Goal: Information Seeking & Learning: Learn about a topic

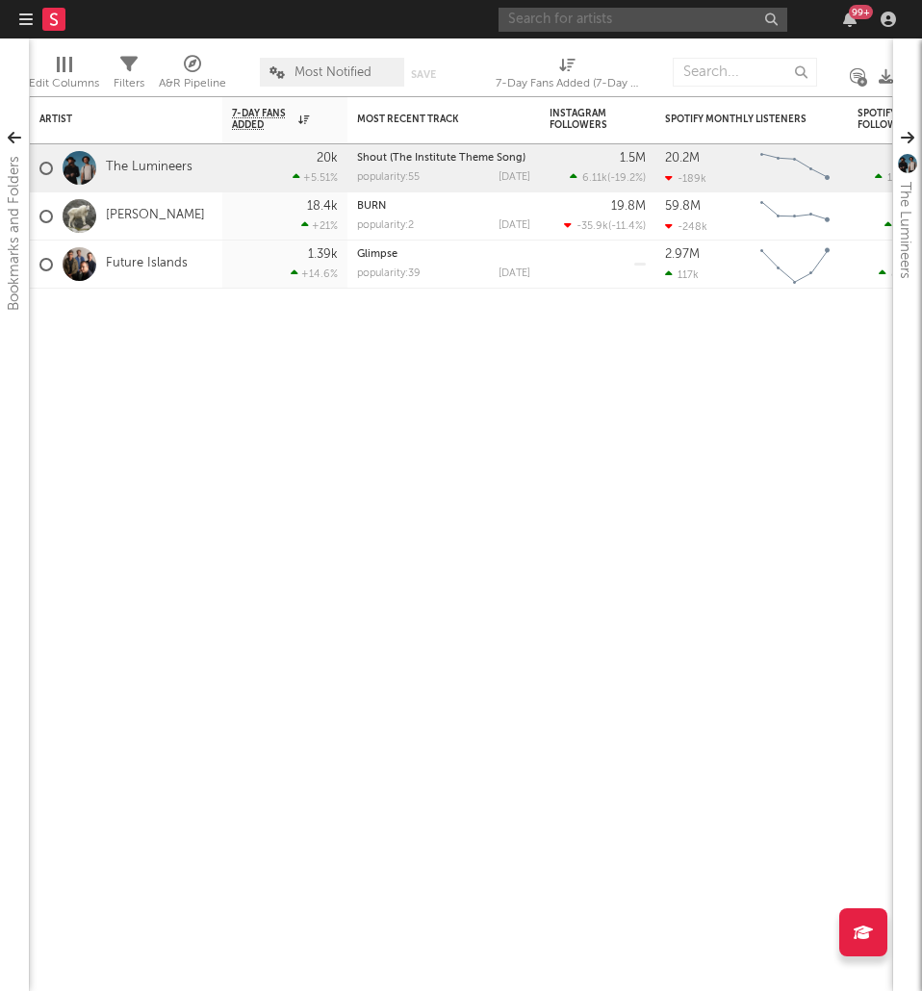
click at [595, 23] on input "text" at bounding box center [642, 20] width 289 height 24
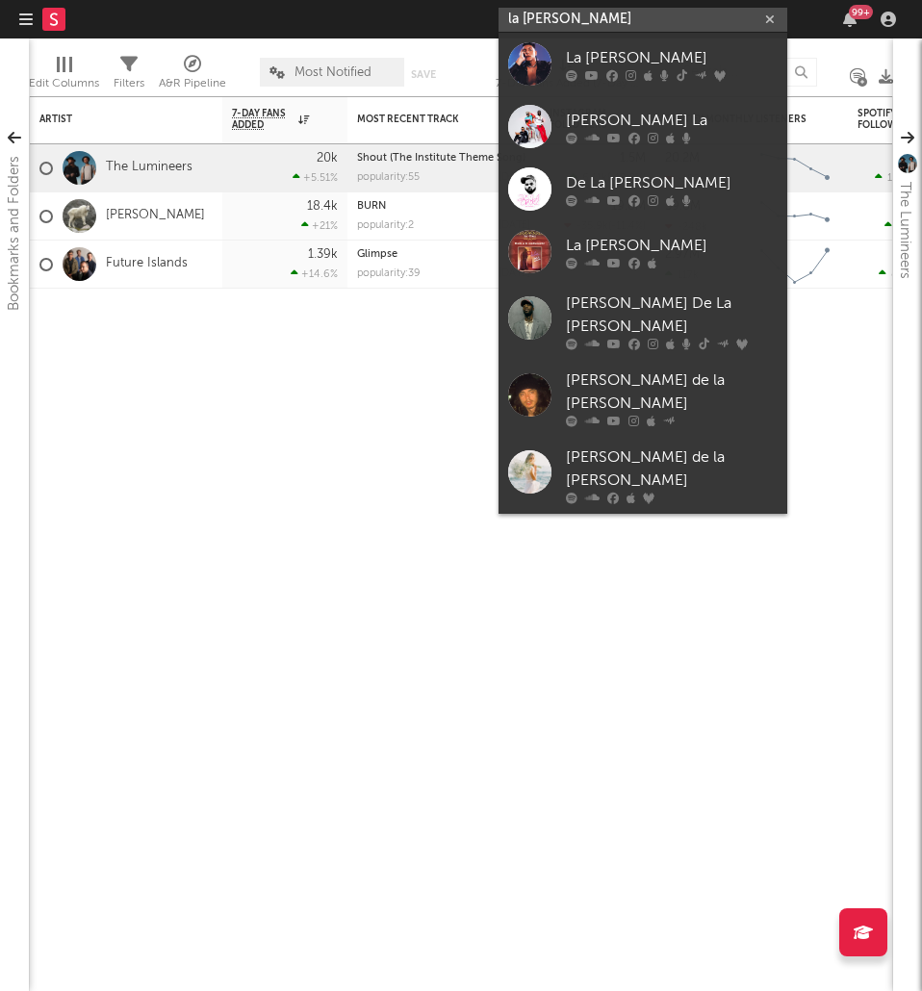
type input "la [PERSON_NAME]"
click at [579, 54] on div "La [PERSON_NAME]" at bounding box center [672, 57] width 212 height 23
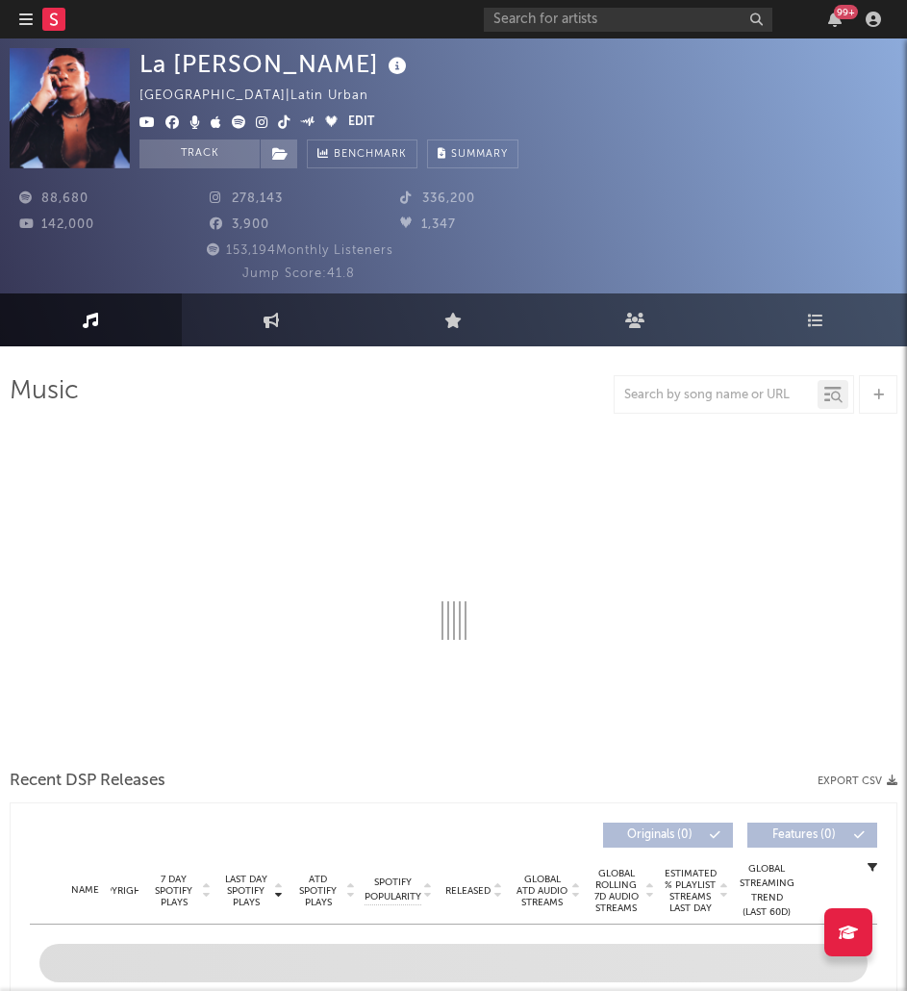
select select "6m"
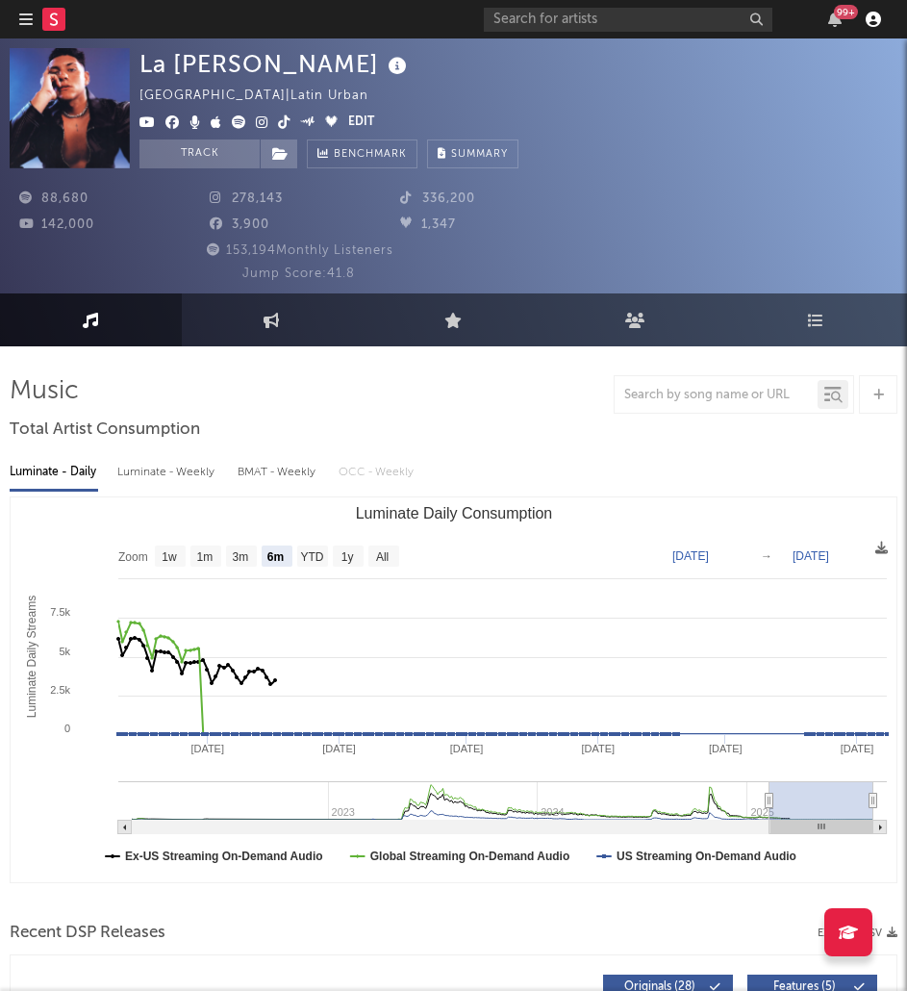
click at [870, 21] on icon "button" at bounding box center [873, 19] width 15 height 15
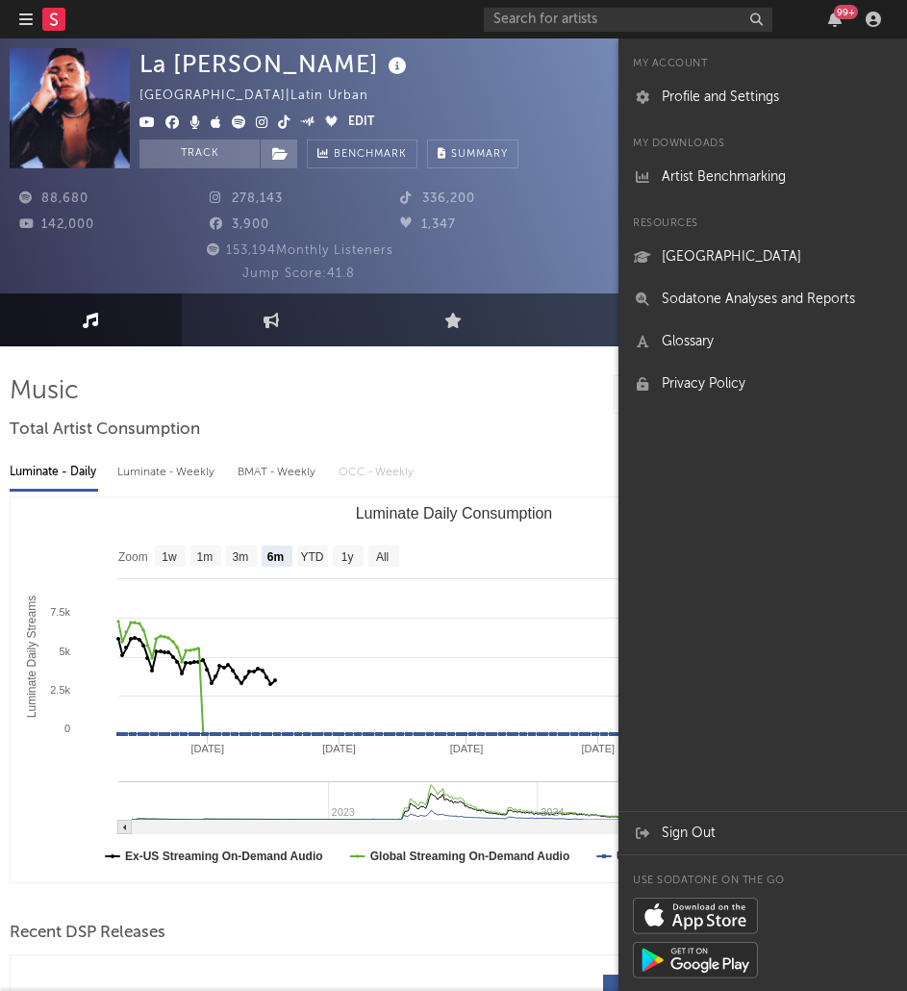
click at [386, 392] on div at bounding box center [454, 394] width 888 height 38
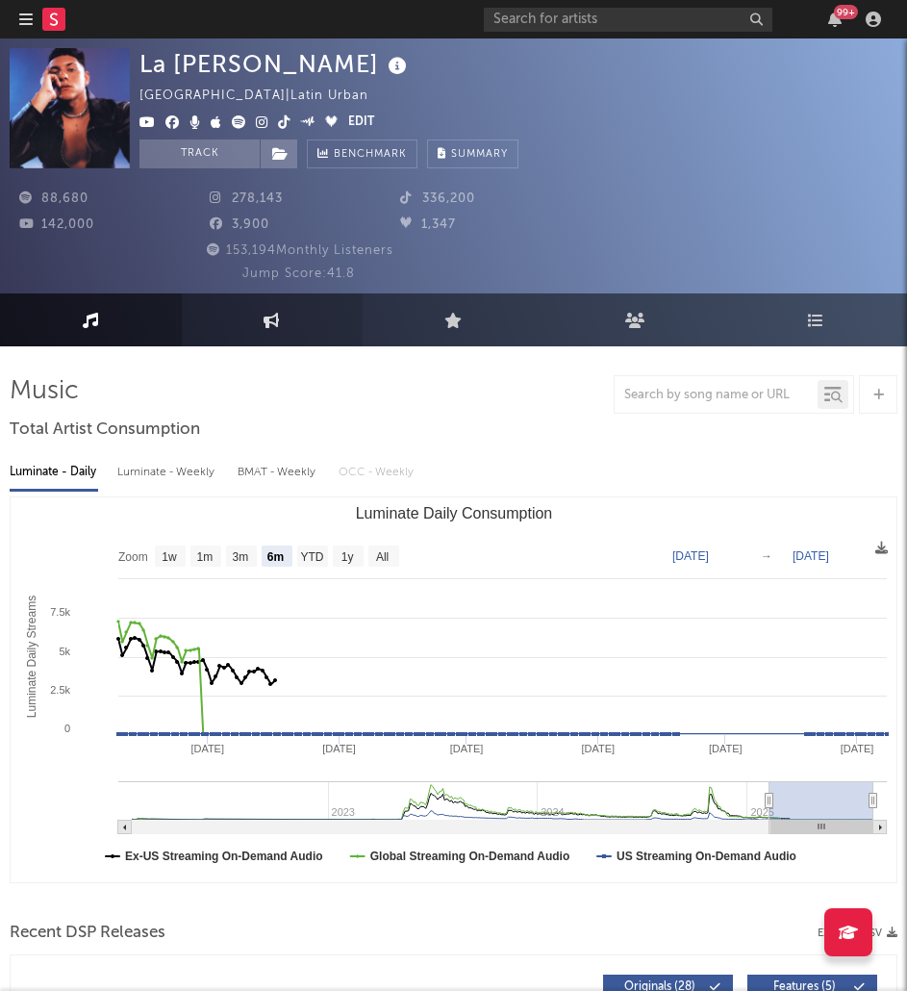
click at [217, 311] on link "Engagement" at bounding box center [273, 319] width 182 height 53
select select "1w"
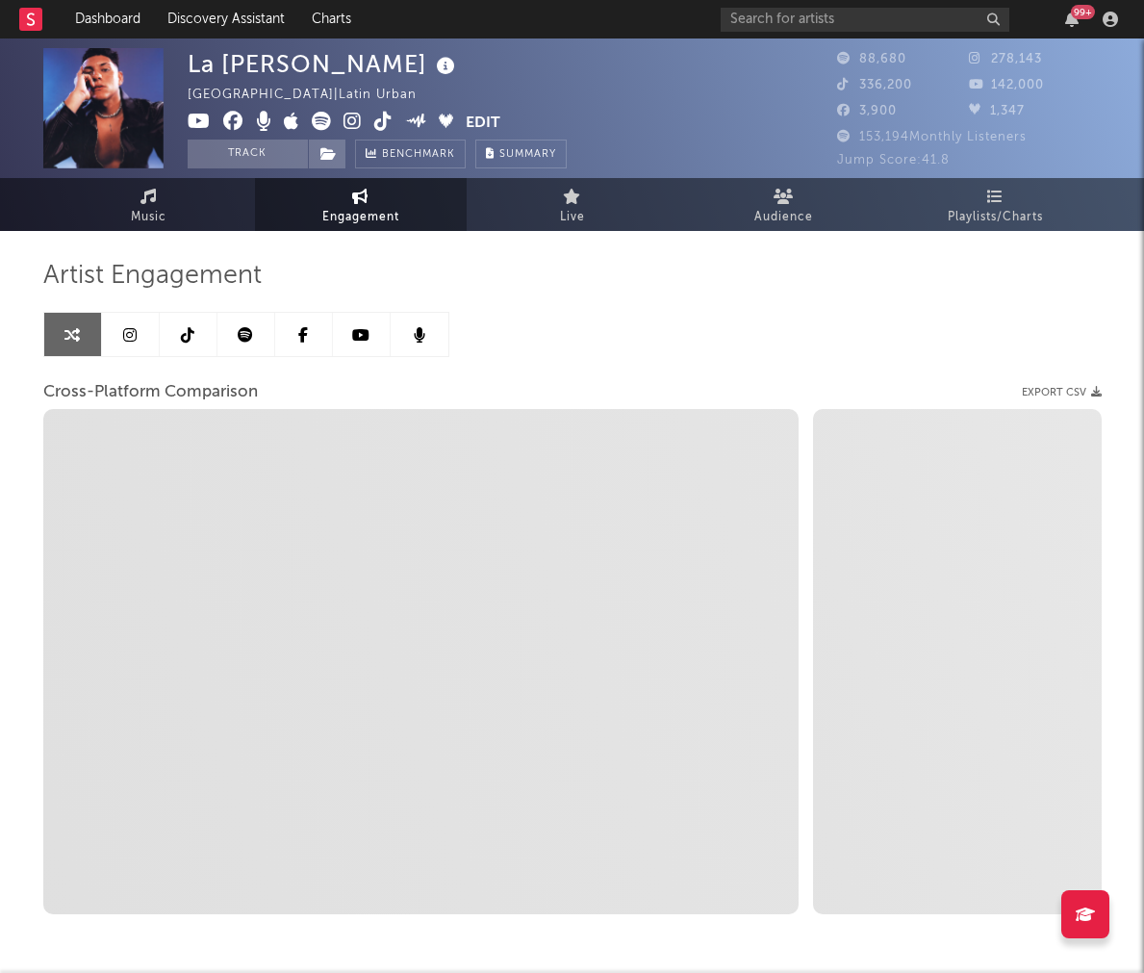
select select "1w"
select select "1m"
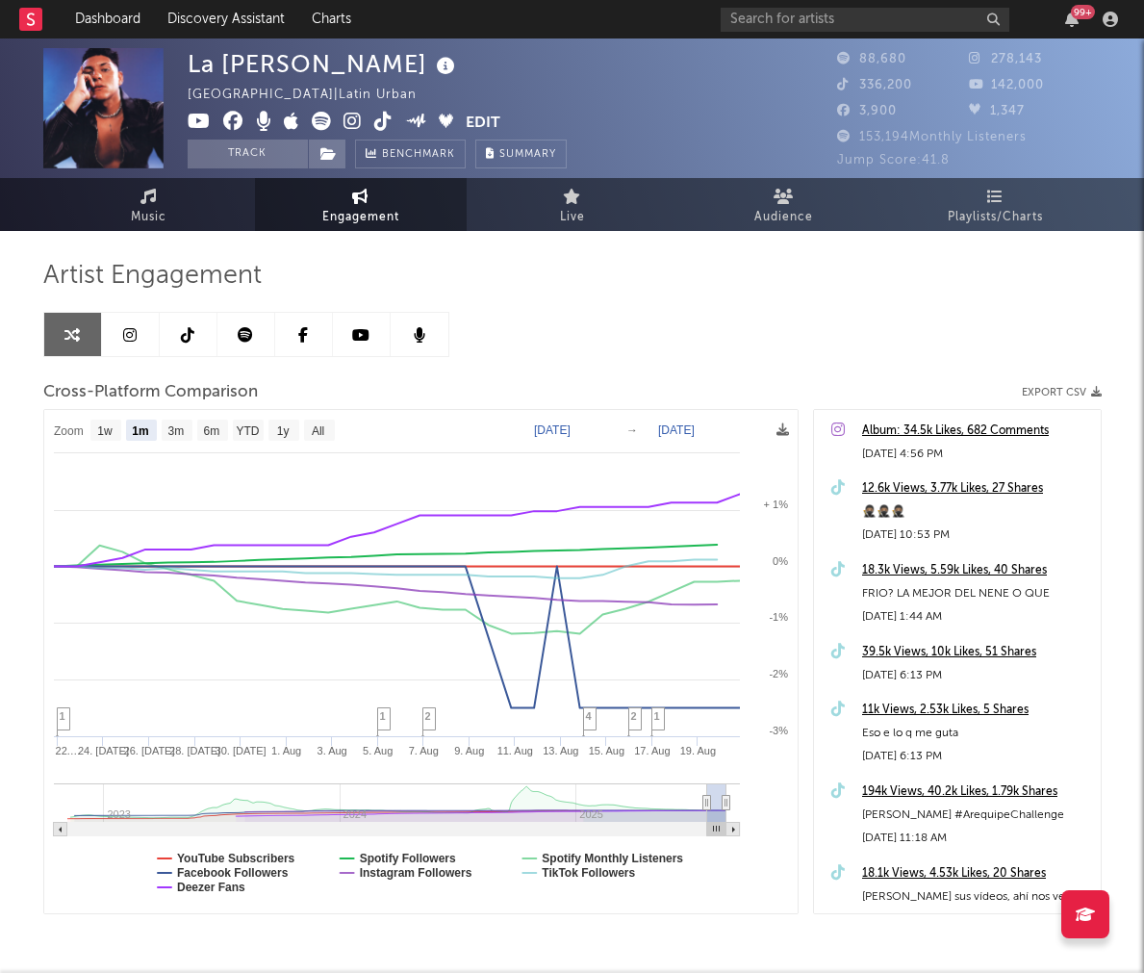
click at [921, 436] on div "Album: 34.5k Likes, 682 Comments" at bounding box center [976, 430] width 229 height 23
click at [322, 153] on icon at bounding box center [328, 153] width 16 height 13
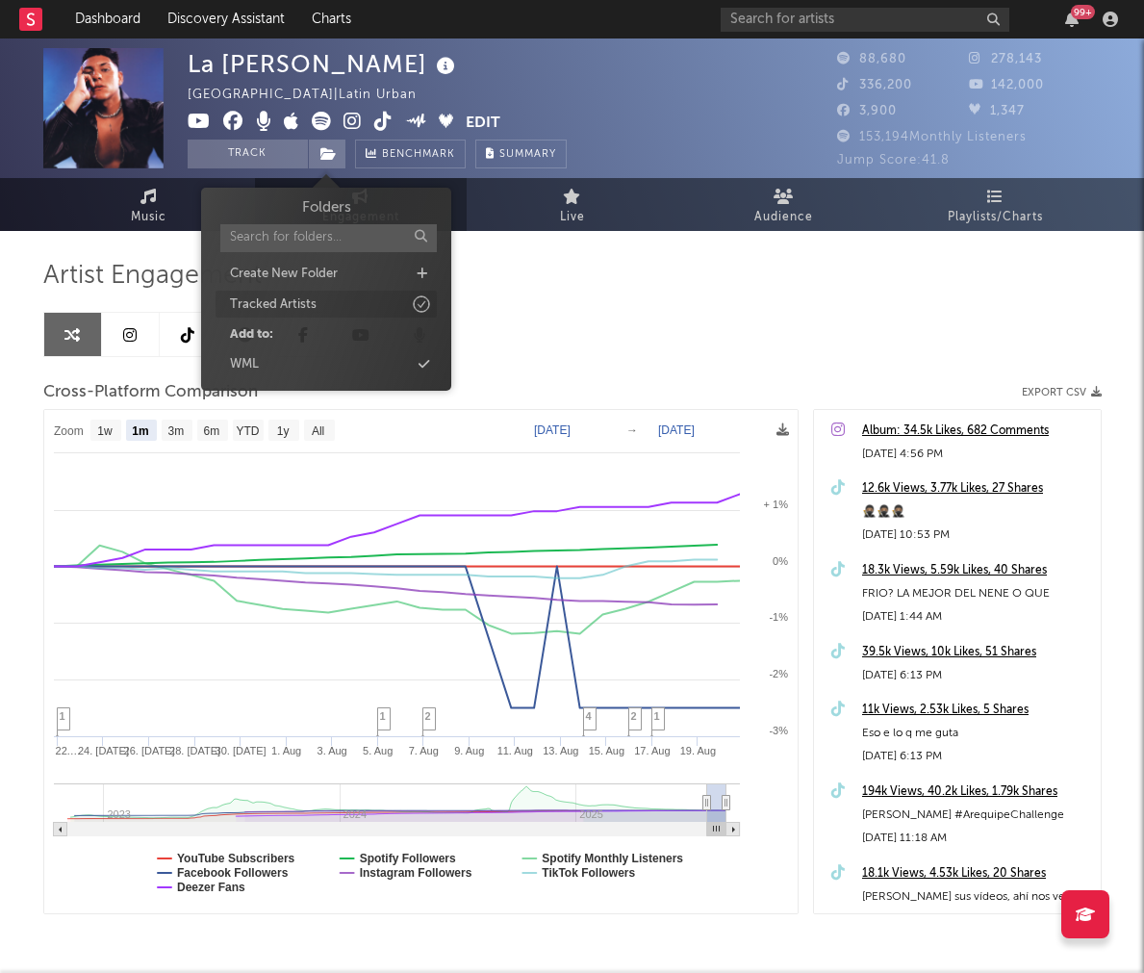
click at [364, 304] on div "Tracked Artists" at bounding box center [325, 304] width 221 height 27
select select "1w"
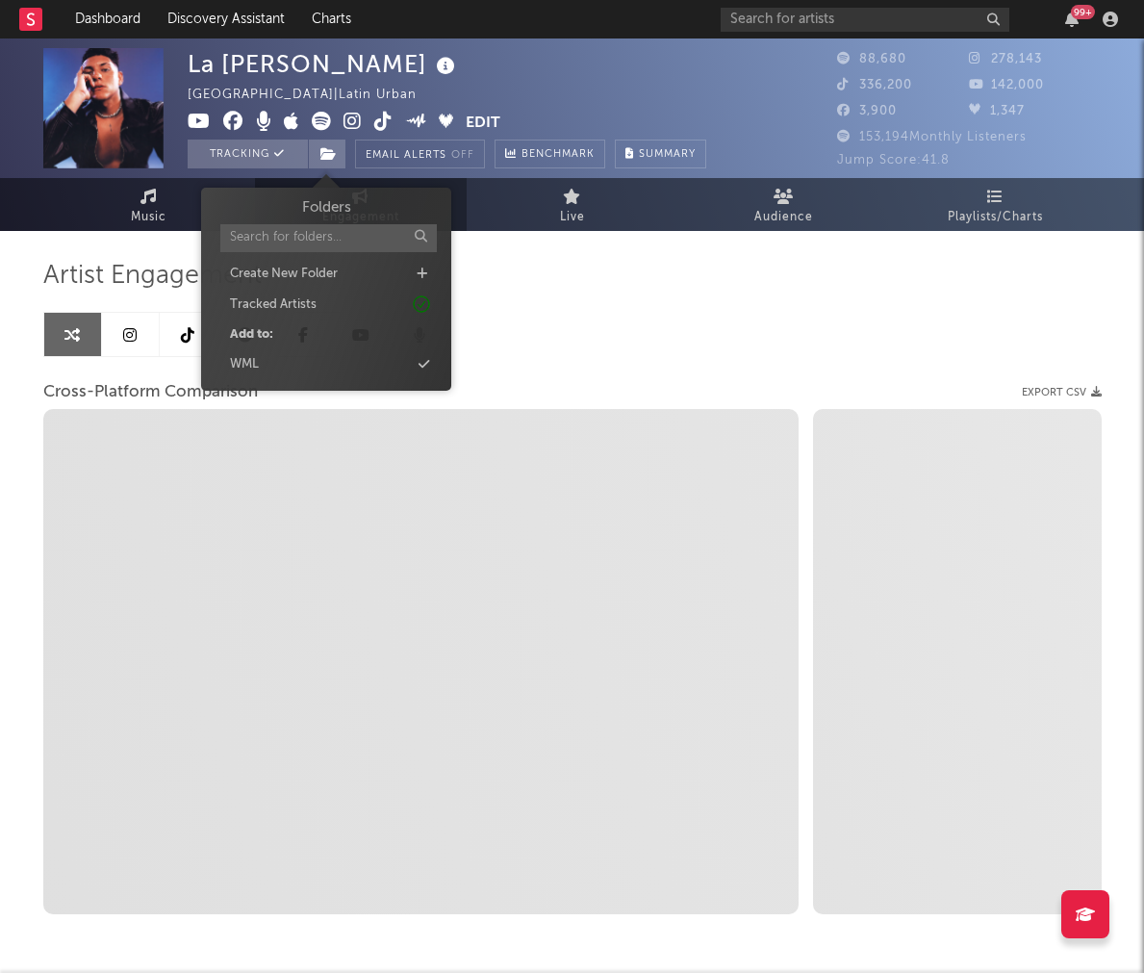
click at [504, 303] on div "Artist Engagement Cross-Platform Comparison Export CSV Zoom 1w 1m 3m 6m YTD 1y …" at bounding box center [572, 587] width 1058 height 654
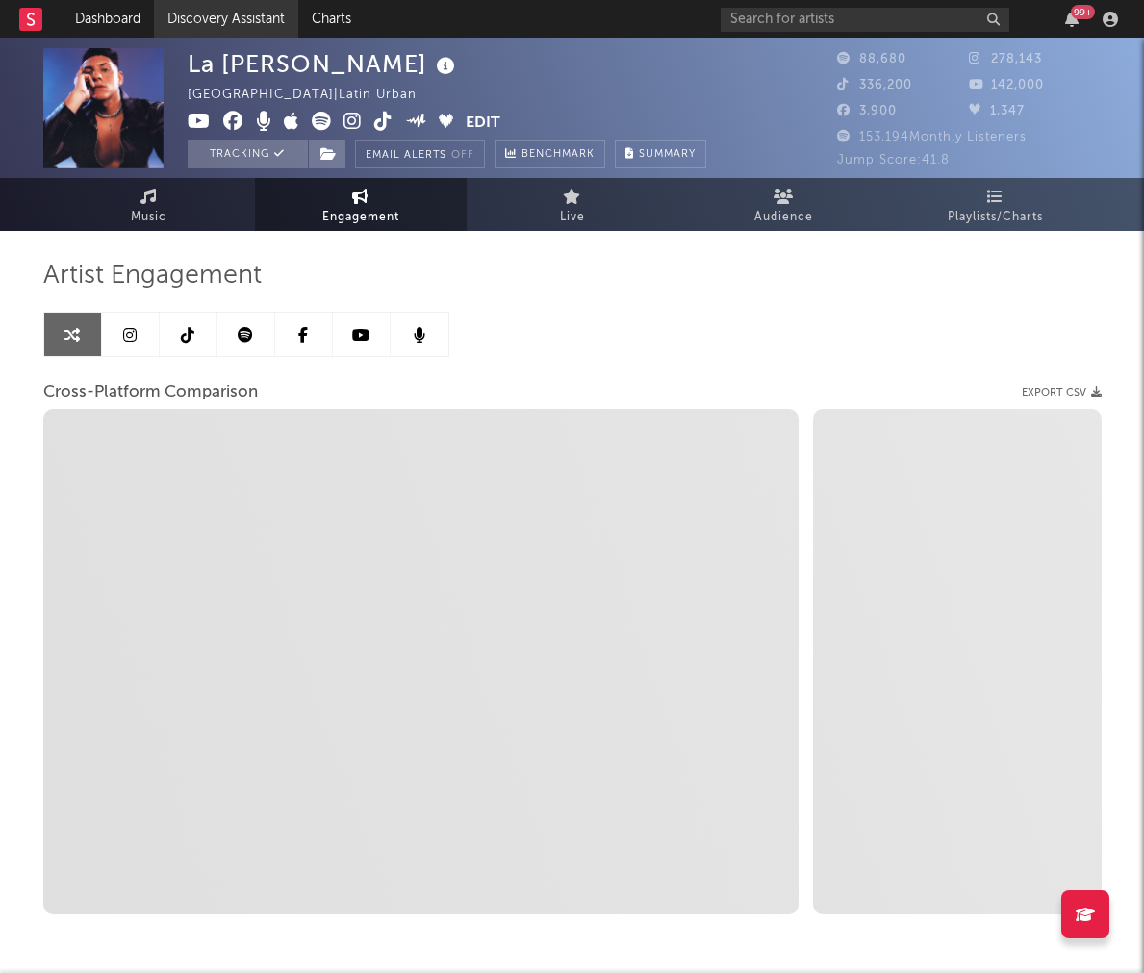
select select "1m"
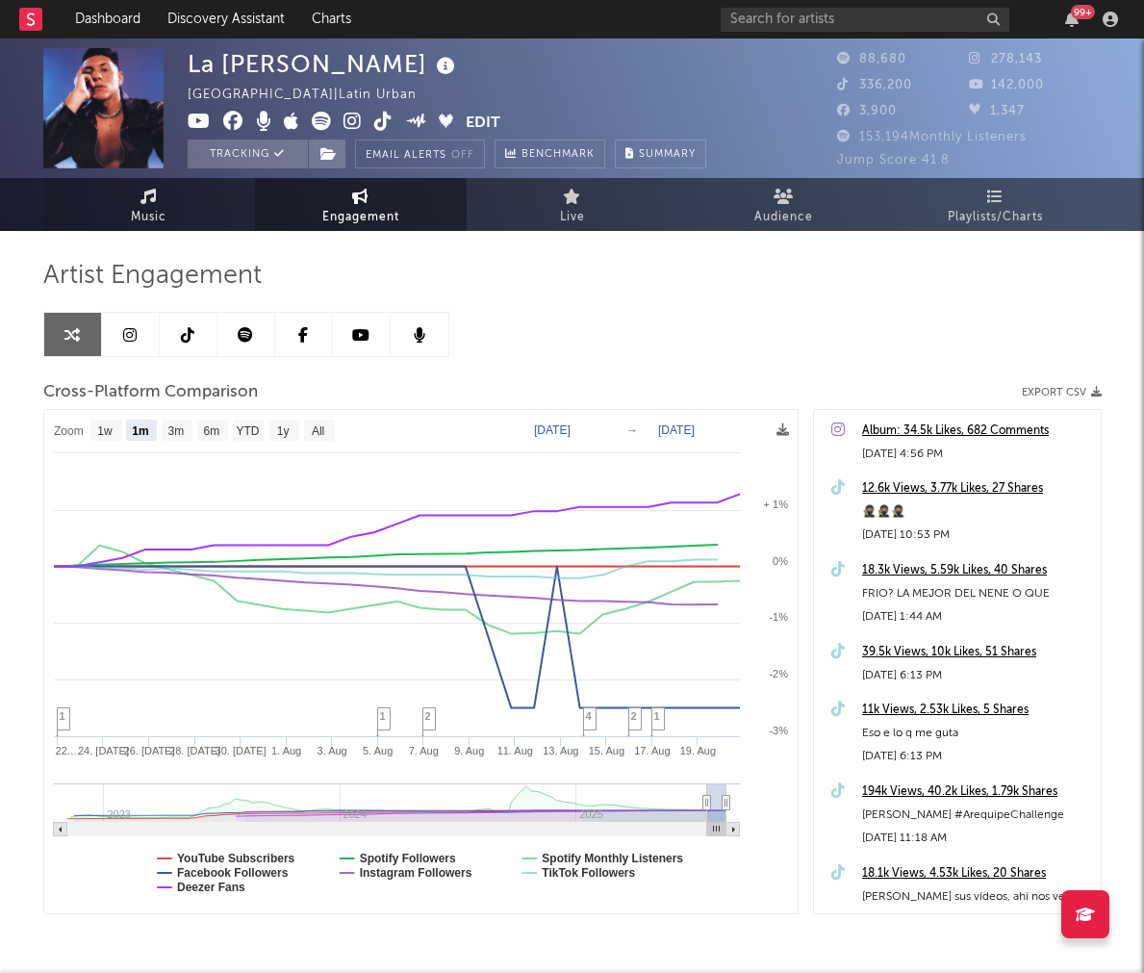
click at [163, 208] on span "Music" at bounding box center [149, 217] width 36 height 23
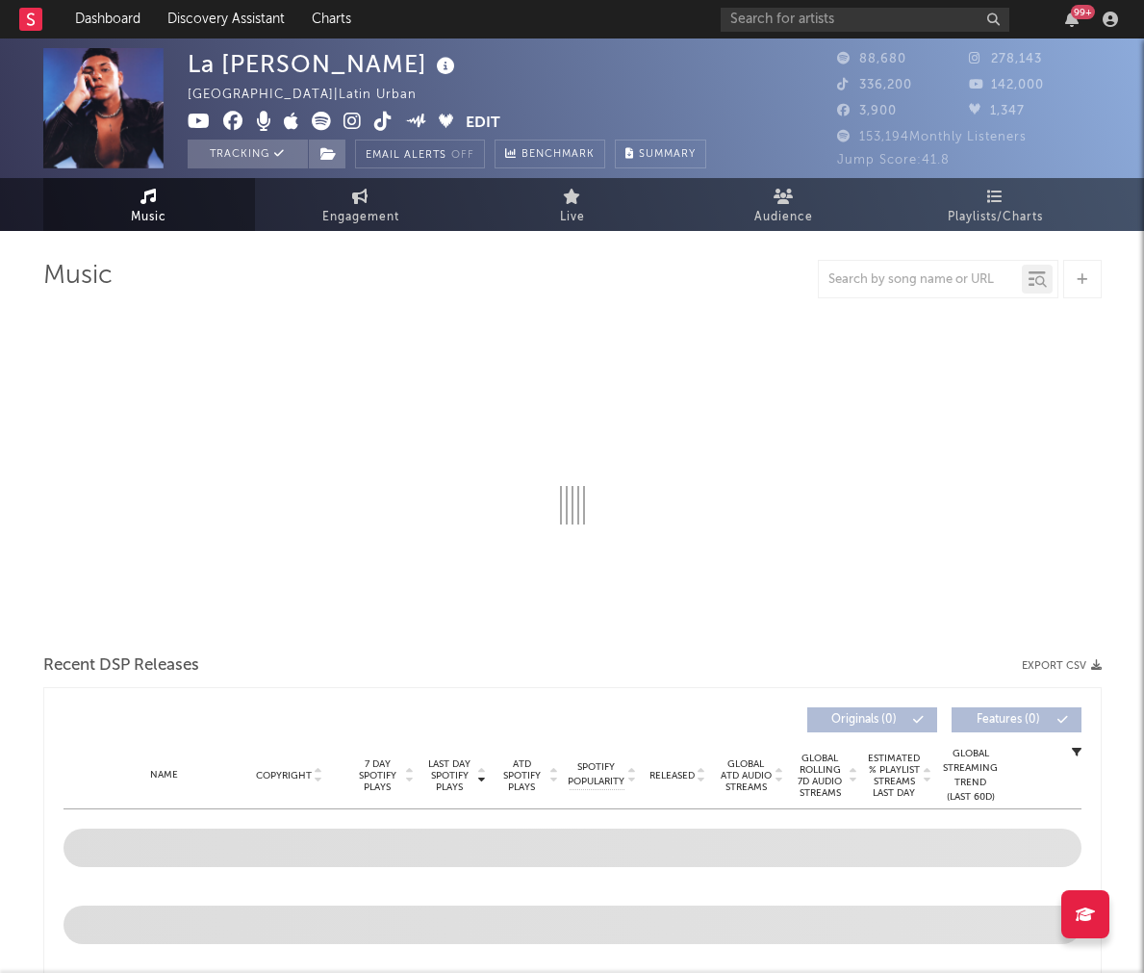
select select "6m"
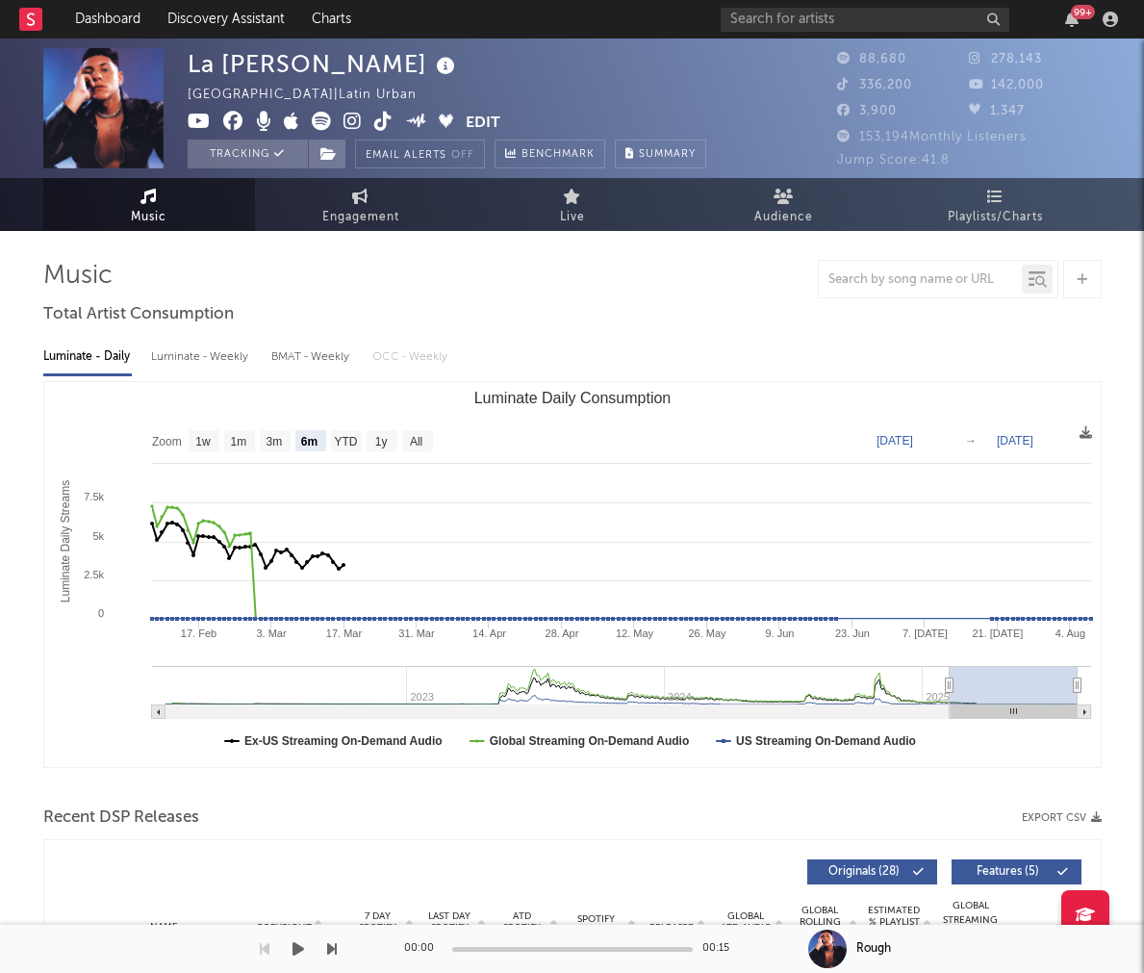
click at [921, 946] on div "Rough" at bounding box center [1000, 948] width 289 height 17
